Goal: Task Accomplishment & Management: Complete application form

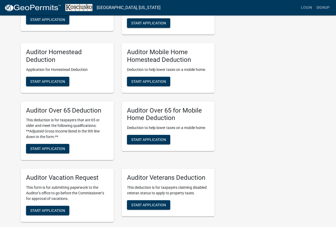
scroll to position [319, 0]
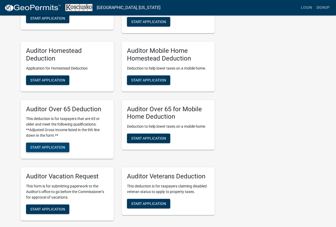
click at [60, 151] on button "Start Application" at bounding box center [47, 148] width 43 height 10
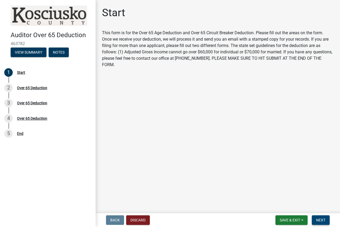
click at [321, 220] on span "Next" at bounding box center [320, 220] width 9 height 4
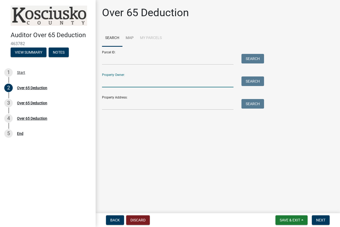
click at [116, 83] on input "Property Owner:" at bounding box center [167, 81] width 131 height 11
type input "p"
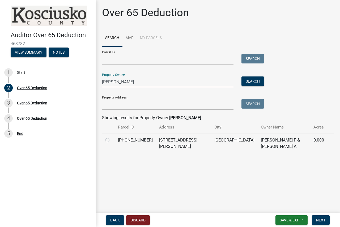
type input "[PERSON_NAME]"
click at [112, 137] on label at bounding box center [112, 137] width 0 height 0
click at [112, 141] on input "radio" at bounding box center [113, 138] width 3 height 3
radio input "true"
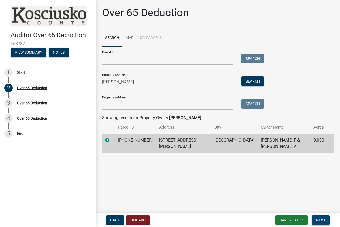
click at [323, 219] on span "Next" at bounding box center [320, 220] width 9 height 4
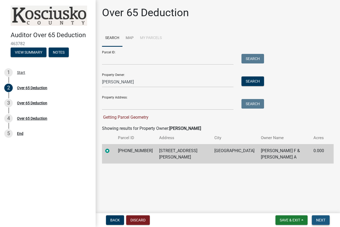
click at [324, 219] on span "Next" at bounding box center [320, 220] width 9 height 4
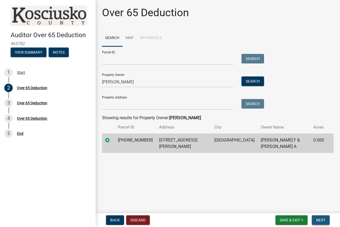
click at [322, 223] on button "Next" at bounding box center [321, 220] width 18 height 10
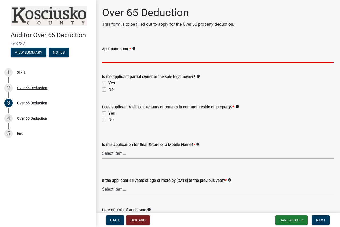
click at [122, 55] on input "Applicant name *" at bounding box center [218, 57] width 232 height 11
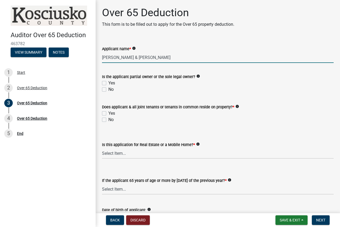
type input "[PERSON_NAME] & [PERSON_NAME]"
click at [108, 83] on label "Yes" at bounding box center [111, 83] width 7 height 6
click at [108, 83] on input "Yes" at bounding box center [109, 81] width 3 height 3
checkbox input "true"
checkbox input "false"
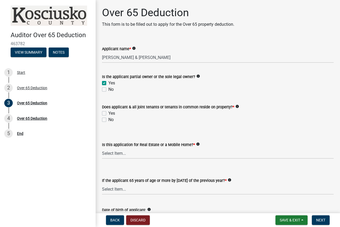
click at [108, 114] on label "Yes" at bounding box center [111, 113] width 7 height 6
click at [108, 114] on input "Yes" at bounding box center [109, 111] width 3 height 3
checkbox input "true"
checkbox input "false"
click at [122, 155] on select "Select Item... Real Property Mobile Home" at bounding box center [218, 153] width 232 height 11
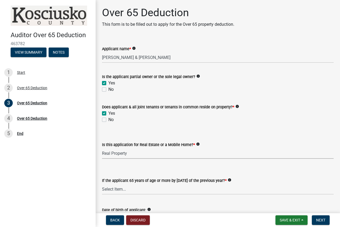
click at [102, 148] on select "Select Item... Real Property Mobile Home" at bounding box center [218, 153] width 232 height 11
select select "9e0fe018-0807-4cb1-b9d0-1ea803b42424"
click at [130, 190] on select "Select Item... Yes No" at bounding box center [218, 189] width 232 height 11
click at [102, 184] on select "Select Item... Yes No" at bounding box center [218, 189] width 232 height 11
select select "61dd1732-a076-4c03-aff6-a332f5b70cd1"
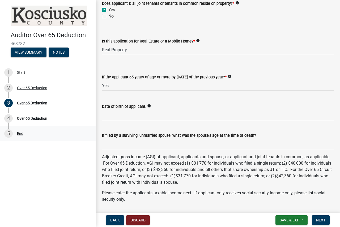
scroll to position [106, 0]
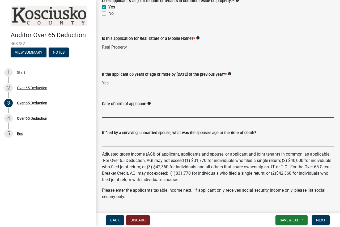
click at [105, 112] on input "Date of birth of applicant:" at bounding box center [218, 112] width 232 height 11
type input "s"
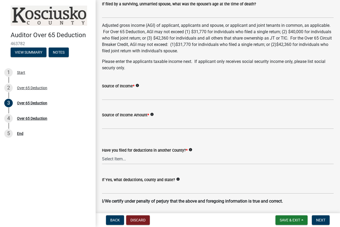
scroll to position [239, 0]
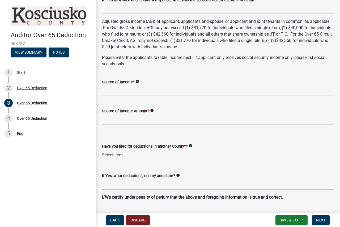
type input "S-11/27/54 C-4/10/66"
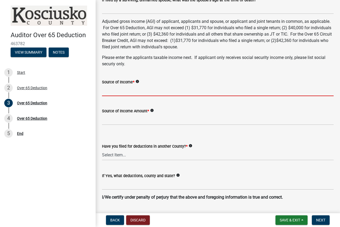
click at [118, 95] on input "Source of Income *" at bounding box center [218, 90] width 232 height 11
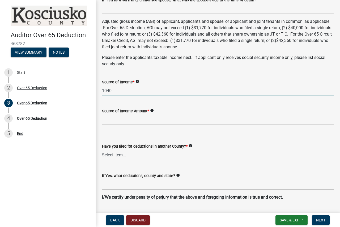
type input "1040"
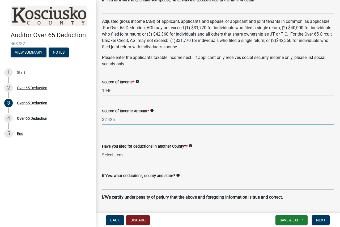
type input "32,425"
drag, startPoint x: 156, startPoint y: 154, endPoint x: 157, endPoint y: 160, distance: 5.7
click at [156, 155] on select "Select Item... Yes No" at bounding box center [218, 155] width 232 height 11
click at [102, 150] on select "Select Item... Yes No" at bounding box center [218, 155] width 232 height 11
click at [147, 158] on select "Select Item... Yes No" at bounding box center [218, 155] width 232 height 11
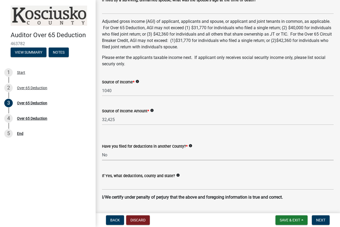
click at [102, 150] on select "Select Item... Yes No" at bounding box center [218, 155] width 232 height 11
select select "c3747c1b-6a10-4157-a122-bd71e37b161f"
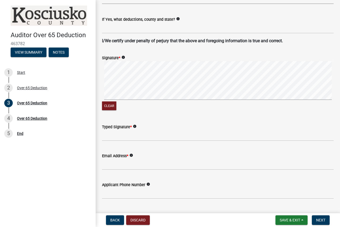
scroll to position [398, 0]
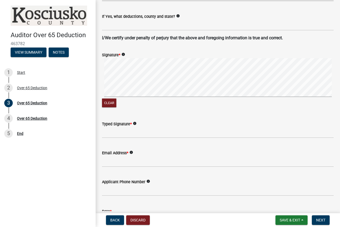
click at [101, 105] on div "Signature * info Clear" at bounding box center [218, 76] width 240 height 63
click at [126, 104] on div "Clear" at bounding box center [218, 83] width 232 height 50
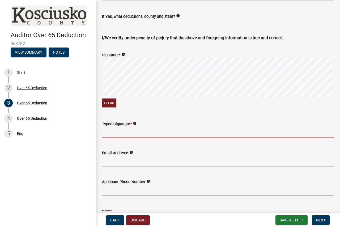
click at [129, 134] on input "Typed Signature *" at bounding box center [218, 132] width 232 height 11
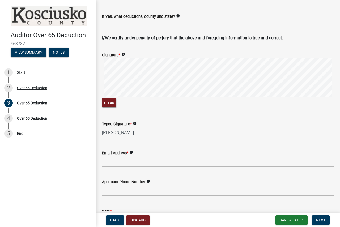
type input "[PERSON_NAME]"
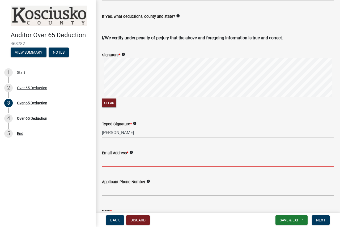
click at [121, 161] on input "Email Address *" at bounding box center [218, 161] width 232 height 11
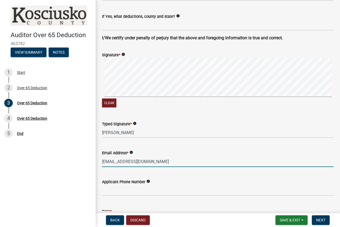
type input "[EMAIL_ADDRESS][DOMAIN_NAME]"
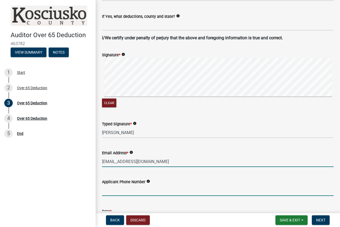
click at [143, 189] on input "text" at bounding box center [218, 190] width 232 height 11
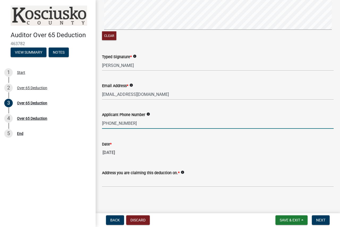
scroll to position [466, 0]
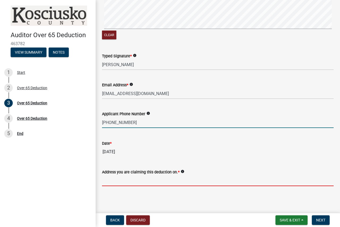
type input "5744538955"
click at [137, 179] on input "Address you are claiming this deduction on. *" at bounding box center [218, 180] width 232 height 11
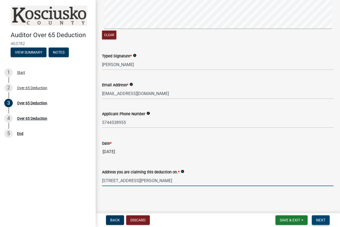
type input "[STREET_ADDRESS][PERSON_NAME]"
click at [320, 219] on span "Next" at bounding box center [320, 220] width 9 height 4
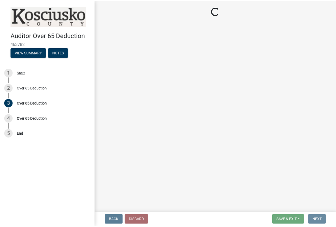
scroll to position [0, 0]
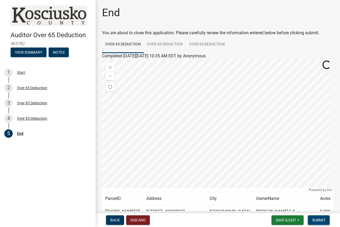
click at [322, 217] on button "Submit" at bounding box center [319, 220] width 22 height 10
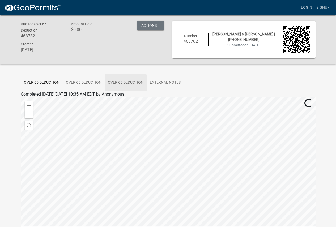
click at [124, 80] on link "Over 65 Deduction" at bounding box center [126, 82] width 42 height 17
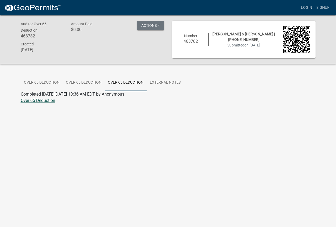
click at [44, 102] on link "Over 65 Deduction" at bounding box center [38, 100] width 35 height 5
